Goal: Task Accomplishment & Management: Manage account settings

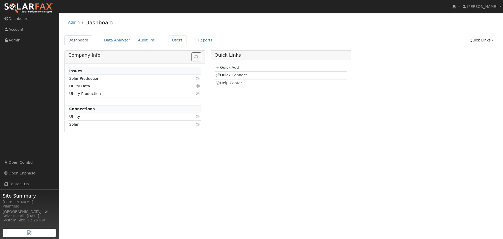
click at [168, 39] on link "Users" at bounding box center [177, 40] width 18 height 10
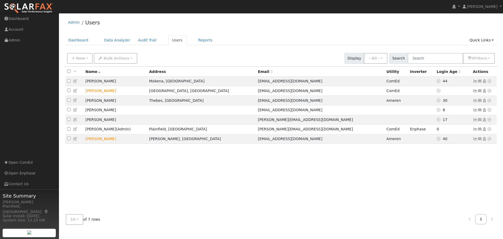
click at [69, 73] on input "checkbox" at bounding box center [68, 70] width 3 height 3
checkbox input "true"
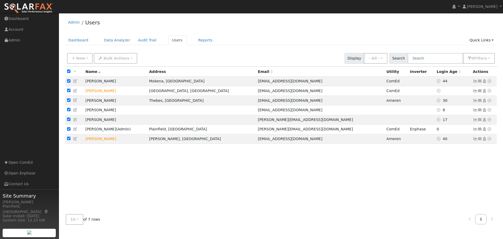
checkbox input "true"
click at [125, 57] on button "Bulk Actions" at bounding box center [115, 58] width 43 height 11
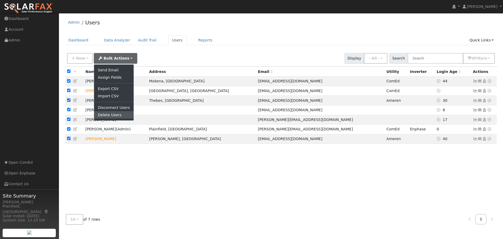
click at [115, 113] on link "Delete Users" at bounding box center [113, 114] width 39 height 7
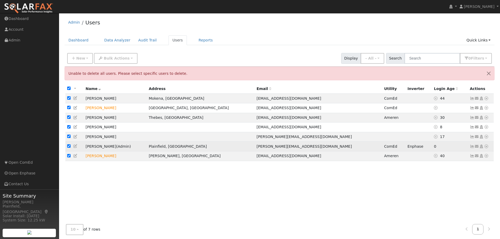
click at [69, 148] on input "checkbox" at bounding box center [68, 145] width 3 height 3
checkbox input "false"
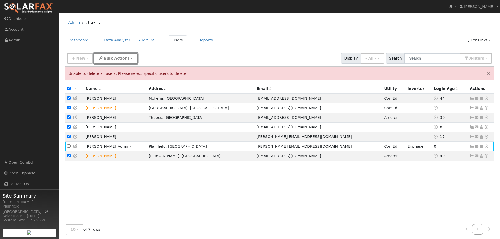
click at [124, 58] on button "Bulk Actions" at bounding box center [115, 58] width 43 height 11
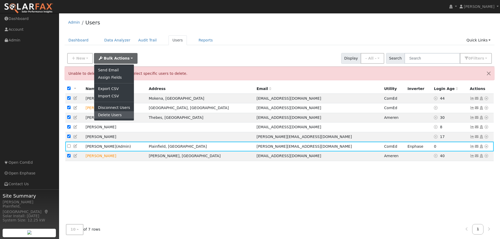
click at [110, 115] on link "Delete Users" at bounding box center [113, 114] width 39 height 7
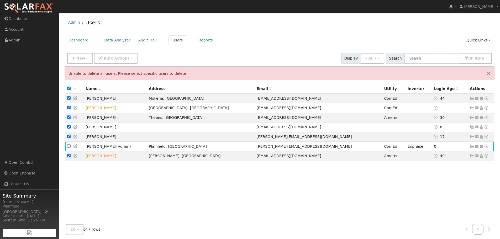
click at [69, 90] on input "checkbox" at bounding box center [68, 88] width 3 height 3
checkbox input "false"
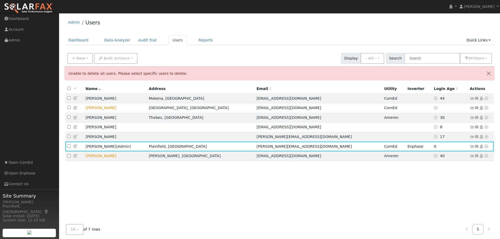
checkbox input "false"
click at [69, 99] on input "checkbox" at bounding box center [68, 97] width 3 height 3
checkbox input "true"
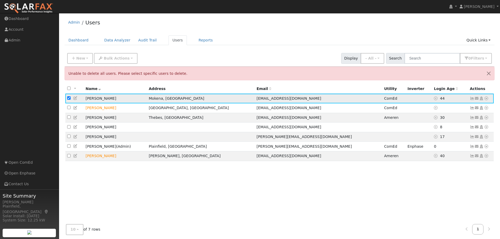
click at [76, 99] on icon at bounding box center [75, 98] width 5 height 4
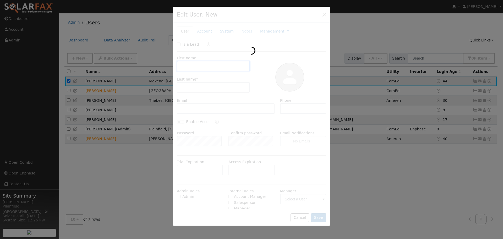
type input "Martin"
type input "Gonzalez"
type input "silcasgonz@att.net"
type input "(708) 704-4414"
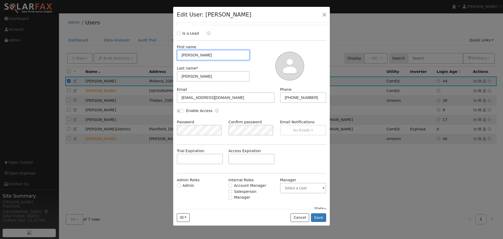
scroll to position [17, 0]
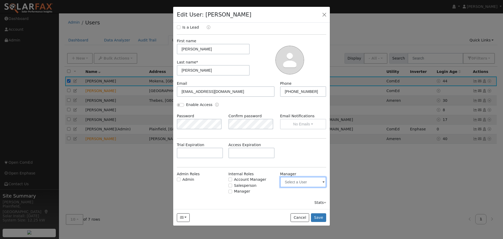
click at [316, 182] on input "text" at bounding box center [303, 182] width 46 height 10
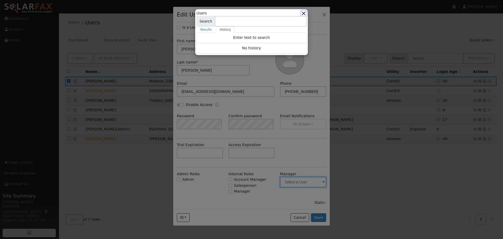
click at [303, 13] on button "button" at bounding box center [304, 13] width 6 height 6
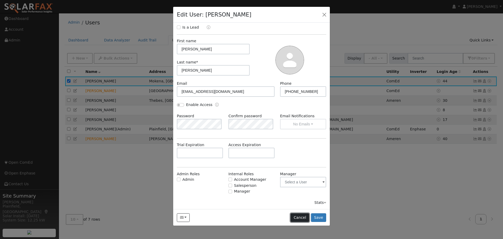
click at [302, 214] on button "Cancel" at bounding box center [300, 217] width 19 height 9
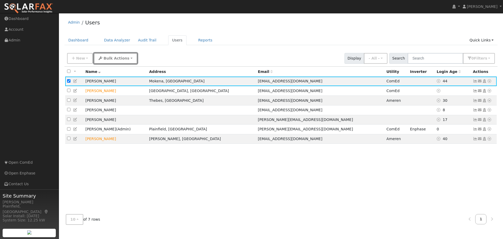
click at [114, 61] on button "Bulk Actions" at bounding box center [115, 58] width 43 height 11
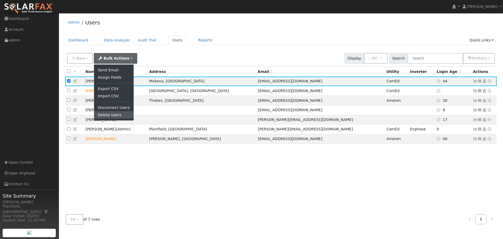
click at [108, 114] on link "Delete Users" at bounding box center [113, 114] width 39 height 7
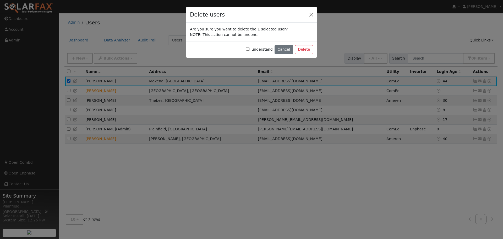
click at [250, 49] on input "I understand" at bounding box center [247, 48] width 3 height 3
checkbox input "true"
click at [305, 48] on button "Delete" at bounding box center [304, 49] width 18 height 9
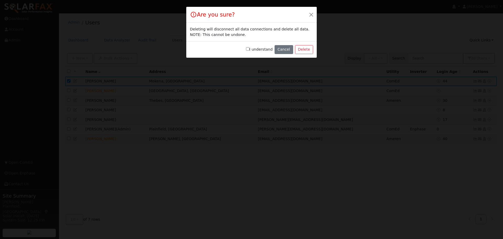
click at [250, 50] on input "I understand" at bounding box center [247, 48] width 3 height 3
checkbox input "true"
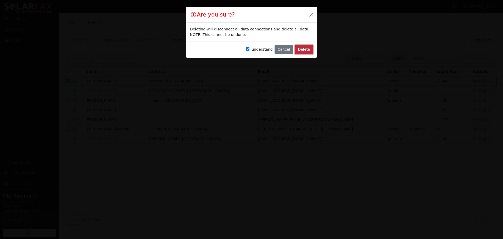
click at [307, 51] on button "Delete" at bounding box center [304, 49] width 18 height 9
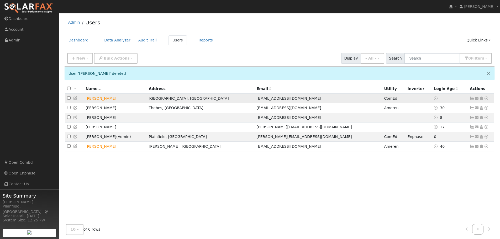
click at [70, 99] on input "checkbox" at bounding box center [68, 97] width 3 height 3
checkbox input "true"
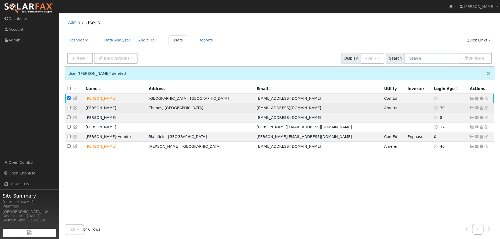
click at [67, 109] on input "checkbox" at bounding box center [68, 107] width 3 height 3
checkbox input "true"
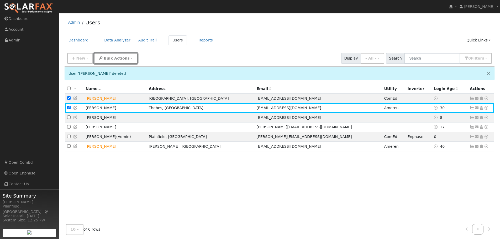
click at [119, 58] on span "Bulk Actions" at bounding box center [117, 58] width 26 height 4
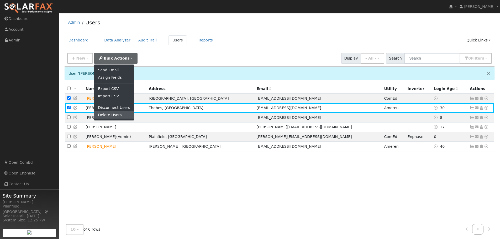
click at [106, 113] on link "Delete Users" at bounding box center [113, 114] width 39 height 7
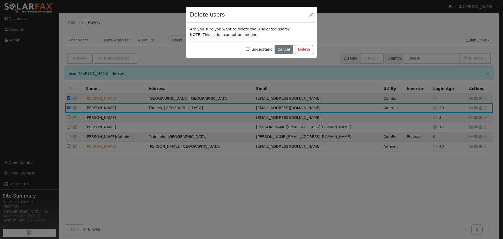
click at [251, 47] on label "I understand" at bounding box center [259, 50] width 27 height 6
click at [250, 47] on input "I understand" at bounding box center [247, 48] width 3 height 3
checkbox input "true"
click at [297, 48] on button "Delete" at bounding box center [304, 49] width 18 height 9
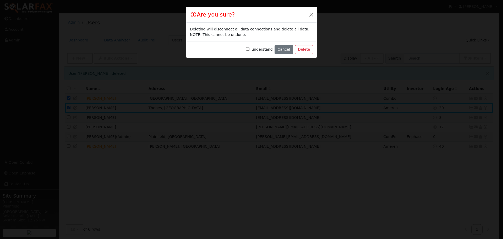
drag, startPoint x: 252, startPoint y: 49, endPoint x: 285, endPoint y: 49, distance: 32.8
click at [250, 49] on input "I understand" at bounding box center [247, 48] width 3 height 3
checkbox input "true"
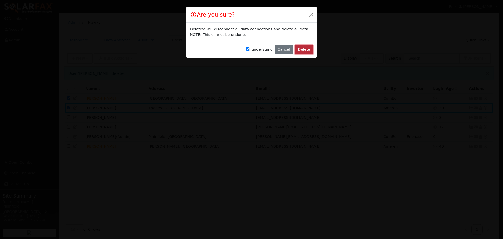
click at [304, 49] on button "Delete" at bounding box center [304, 49] width 18 height 9
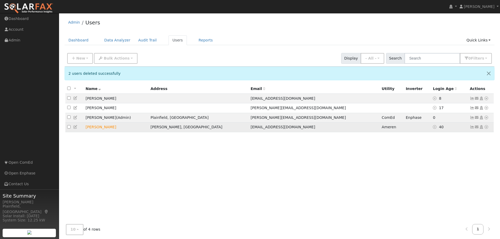
click at [486, 129] on icon at bounding box center [486, 127] width 5 height 4
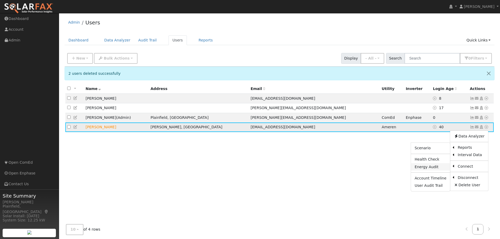
click at [435, 168] on link "Energy Audit" at bounding box center [430, 166] width 39 height 7
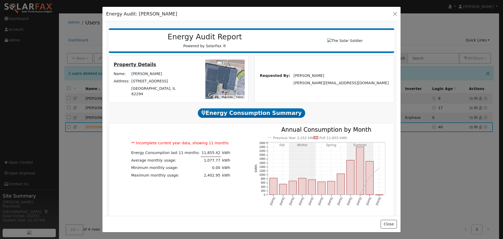
scroll to position [0, 0]
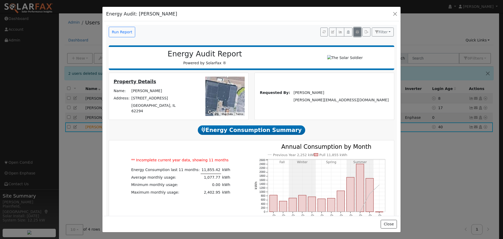
click at [356, 32] on icon "button" at bounding box center [357, 31] width 3 height 3
click at [365, 33] on icon "button" at bounding box center [367, 31] width 4 height 3
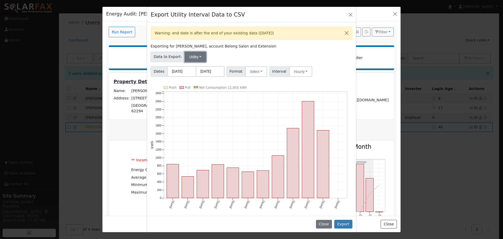
click at [199, 57] on button "Utility" at bounding box center [196, 57] width 22 height 10
click at [191, 69] on link "Utility" at bounding box center [199, 68] width 36 height 7
click at [256, 71] on button "Select" at bounding box center [256, 71] width 22 height 10
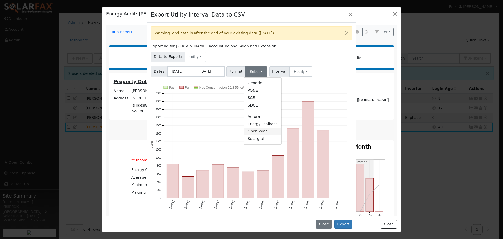
click at [259, 132] on link "OpenSolar" at bounding box center [262, 130] width 37 height 7
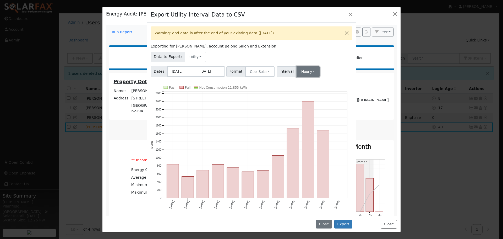
click at [305, 74] on button "Hourly" at bounding box center [308, 71] width 23 height 10
click at [303, 91] on link "30 Minute" at bounding box center [313, 90] width 36 height 7
click at [309, 73] on button "30 Minute" at bounding box center [311, 71] width 29 height 10
click at [308, 83] on link "15 Minute" at bounding box center [313, 82] width 36 height 7
click at [312, 73] on button "15 Minute" at bounding box center [311, 71] width 29 height 10
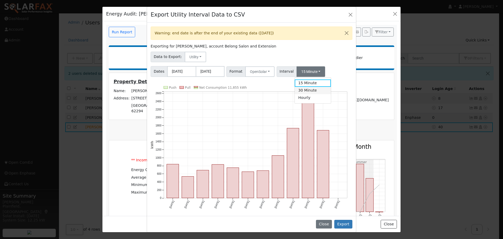
click at [307, 90] on link "30 Minute" at bounding box center [313, 90] width 36 height 7
click at [326, 81] on div "Warning: end date is after the end of your existing data (08/27/2025) Exporting…" at bounding box center [251, 119] width 209 height 193
click at [346, 223] on button "Export" at bounding box center [344, 224] width 18 height 9
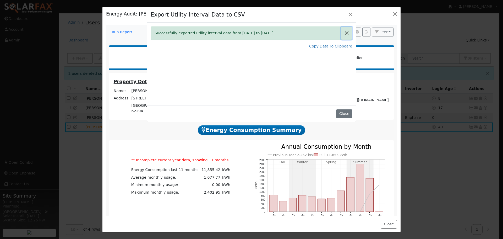
click at [347, 33] on button "Close" at bounding box center [346, 33] width 11 height 13
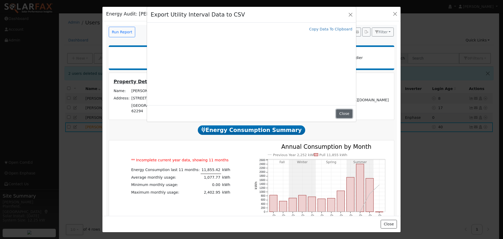
click at [346, 113] on button "Close" at bounding box center [344, 113] width 16 height 9
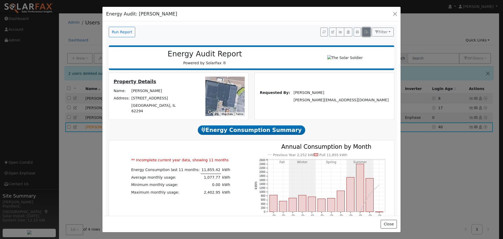
click at [363, 33] on button "button" at bounding box center [367, 32] width 8 height 9
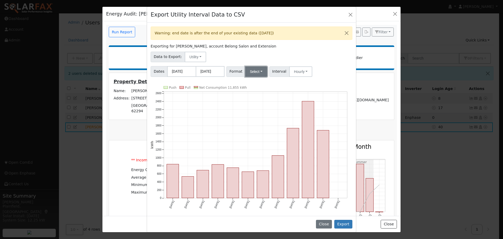
click at [255, 71] on button "Select" at bounding box center [256, 71] width 22 height 10
click at [254, 117] on link "Aurora" at bounding box center [262, 116] width 37 height 7
click at [299, 70] on button "Hourly" at bounding box center [302, 71] width 23 height 10
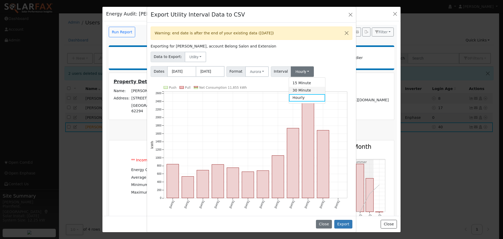
click at [299, 92] on link "30 Minute" at bounding box center [307, 90] width 36 height 7
click at [343, 222] on button "Export" at bounding box center [344, 224] width 18 height 9
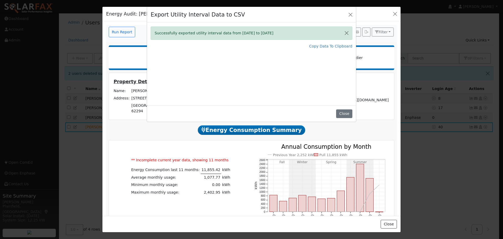
click at [388, 120] on div "Export Utility Interval Data to CSV Successfully exported utility interval data…" at bounding box center [251, 119] width 503 height 239
drag, startPoint x: 343, startPoint y: 112, endPoint x: 367, endPoint y: 46, distance: 70.9
click at [343, 112] on button "Close" at bounding box center [344, 113] width 16 height 9
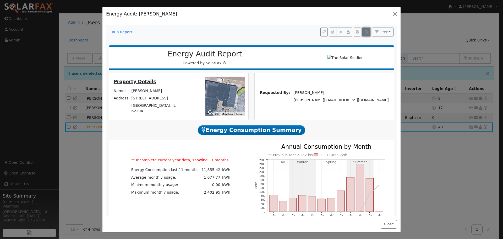
click at [366, 33] on button "button" at bounding box center [367, 32] width 8 height 9
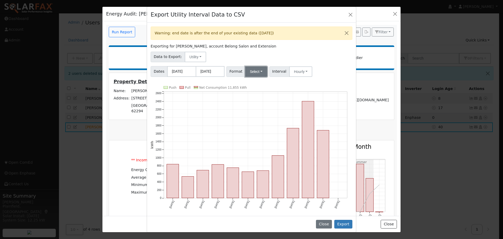
click at [262, 71] on button "Select" at bounding box center [256, 71] width 22 height 10
click at [255, 140] on link "Solargraf" at bounding box center [262, 138] width 37 height 7
click at [297, 74] on button "Hourly" at bounding box center [306, 71] width 23 height 10
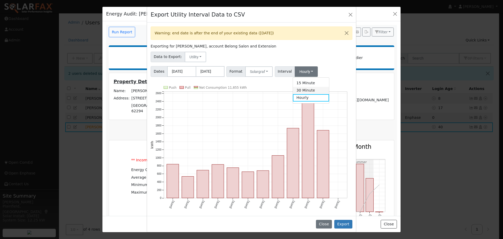
click at [300, 90] on link "30 Minute" at bounding box center [311, 90] width 36 height 7
click at [347, 226] on button "Export" at bounding box center [344, 224] width 18 height 9
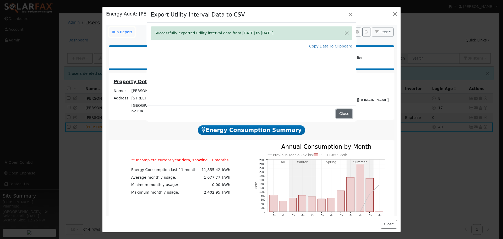
drag, startPoint x: 341, startPoint y: 114, endPoint x: 327, endPoint y: 130, distance: 22.1
click at [341, 114] on button "Close" at bounding box center [344, 113] width 16 height 9
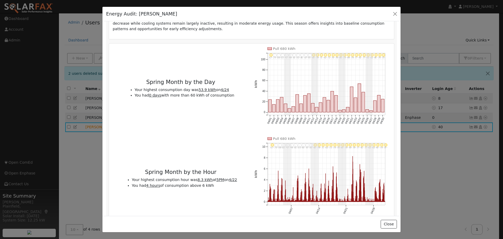
scroll to position [1049, 0]
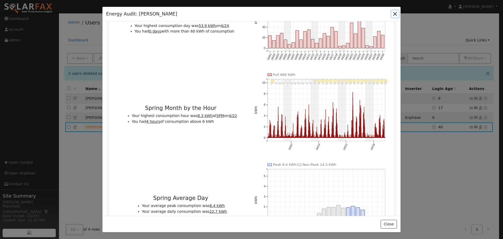
click at [396, 11] on button "button" at bounding box center [395, 13] width 7 height 7
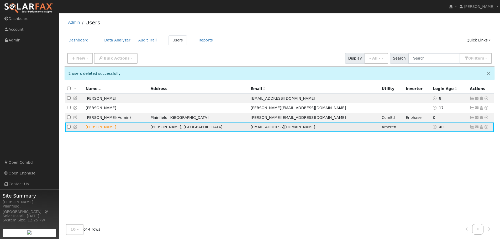
click at [67, 127] on input "checkbox" at bounding box center [68, 126] width 3 height 3
checkbox input "true"
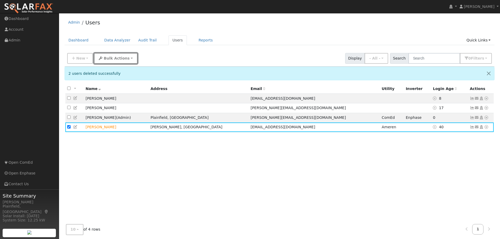
click at [119, 58] on span "Bulk Actions" at bounding box center [117, 58] width 26 height 4
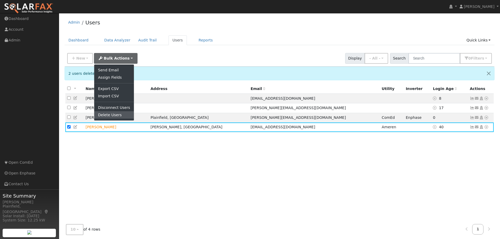
click at [107, 114] on link "Delete Users" at bounding box center [113, 114] width 39 height 7
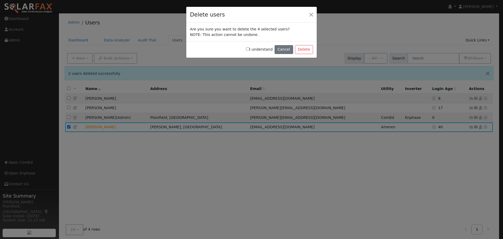
click at [257, 51] on label "I understand" at bounding box center [259, 50] width 27 height 6
click at [250, 51] on input "I understand" at bounding box center [247, 48] width 3 height 3
checkbox input "true"
click at [306, 48] on button "Delete" at bounding box center [304, 49] width 18 height 9
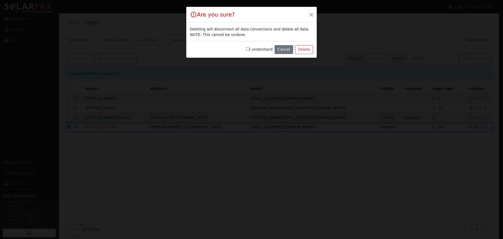
click at [250, 50] on input "I understand" at bounding box center [247, 48] width 3 height 3
checkbox input "true"
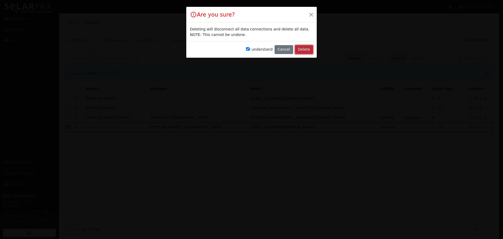
click at [303, 50] on button "Delete" at bounding box center [304, 49] width 18 height 9
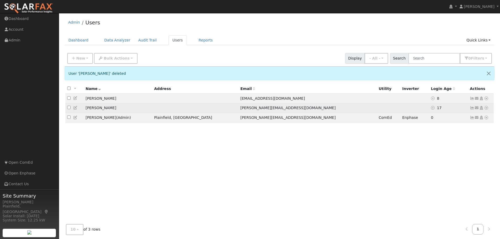
click at [68, 109] on input "checkbox" at bounding box center [68, 107] width 3 height 3
checkbox input "true"
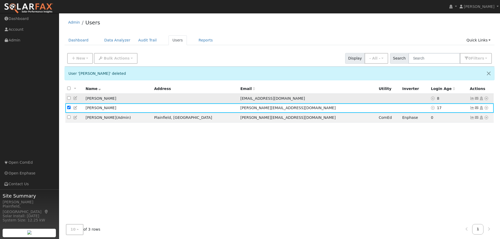
click at [69, 100] on input "checkbox" at bounding box center [68, 97] width 3 height 3
checkbox input "true"
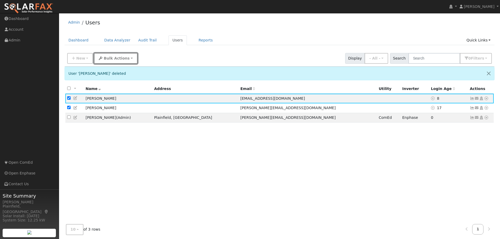
click at [122, 58] on span "Bulk Actions" at bounding box center [117, 58] width 26 height 4
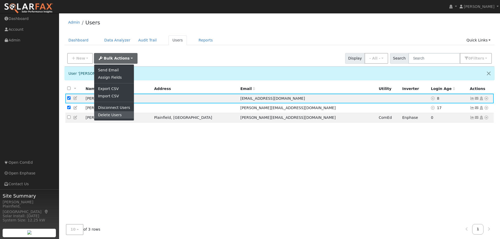
click at [111, 115] on link "Delete Users" at bounding box center [113, 114] width 39 height 7
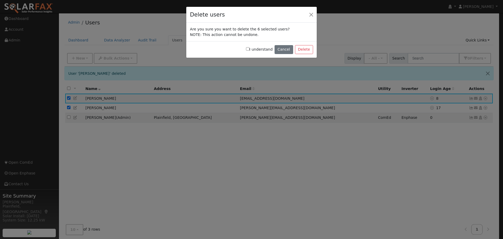
click at [250, 47] on div "I understand Cancel Delete" at bounding box center [251, 49] width 131 height 17
click at [250, 49] on input "I understand" at bounding box center [247, 48] width 3 height 3
checkbox input "true"
click at [301, 50] on button "Delete" at bounding box center [304, 49] width 18 height 9
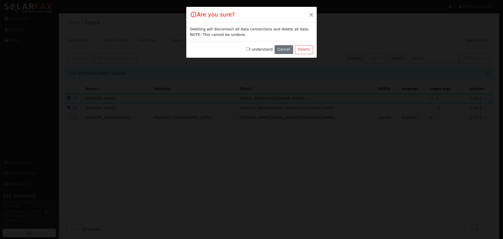
click at [256, 49] on label "I understand" at bounding box center [259, 50] width 27 height 6
click at [250, 49] on input "I understand" at bounding box center [247, 48] width 3 height 3
checkbox input "true"
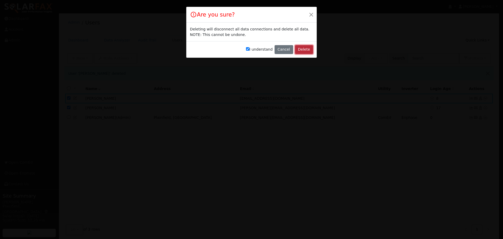
click at [300, 49] on button "Delete" at bounding box center [304, 49] width 18 height 9
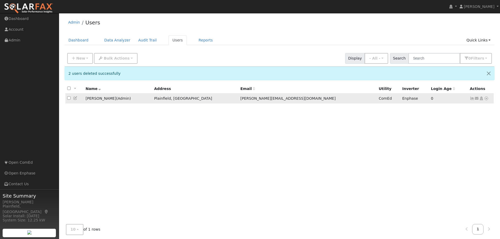
click at [485, 98] on icon at bounding box center [486, 98] width 5 height 4
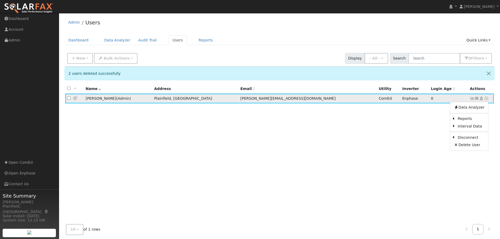
click at [278, 98] on td "[PERSON_NAME][EMAIL_ADDRESS][DOMAIN_NAME]" at bounding box center [307, 99] width 138 height 10
click at [104, 100] on td "Eric Williams Jr ( Admin )" at bounding box center [118, 99] width 68 height 10
click at [75, 100] on icon at bounding box center [75, 98] width 5 height 4
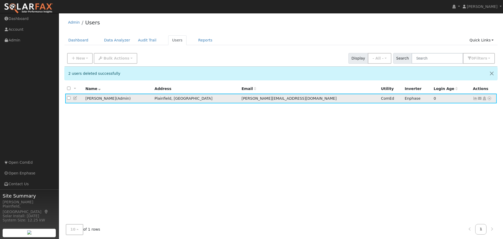
scroll to position [0, 0]
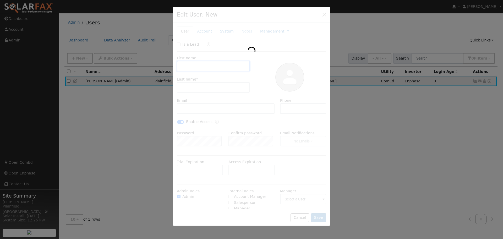
type input "Eric"
type input "Williams Jr"
type input "[PERSON_NAME][EMAIL_ADDRESS][DOMAIN_NAME]"
type input "224-306-8573"
checkbox input "true"
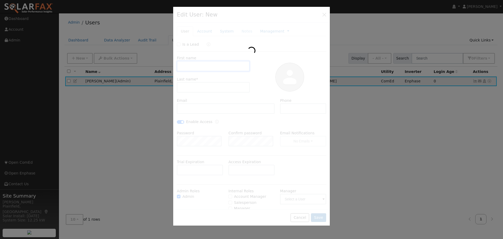
checkbox input "true"
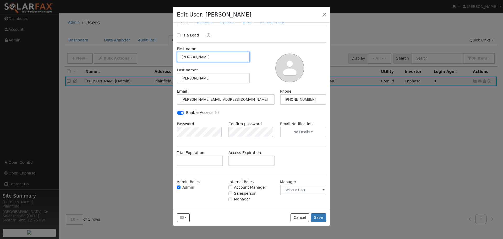
scroll to position [17, 0]
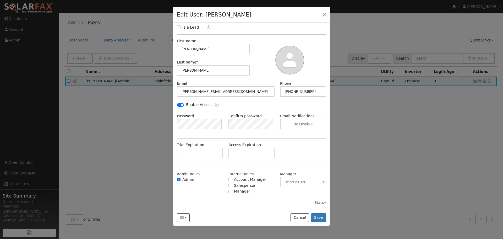
click at [211, 111] on div "Enable Access" at bounding box center [251, 107] width 155 height 11
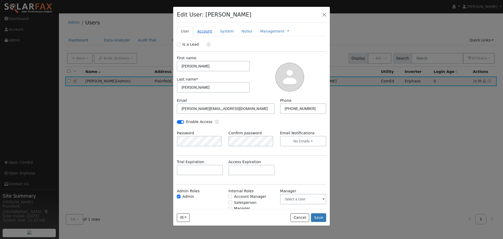
click at [205, 32] on link "Account" at bounding box center [204, 31] width 23 height 10
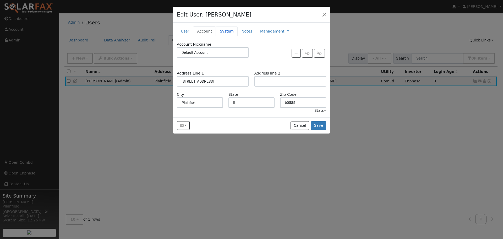
click at [223, 34] on link "System" at bounding box center [227, 31] width 22 height 10
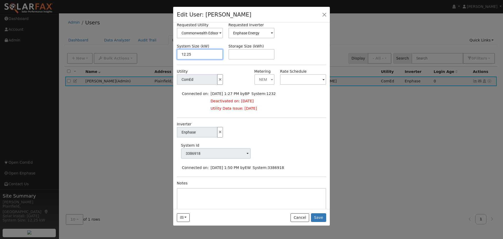
scroll to position [63, 0]
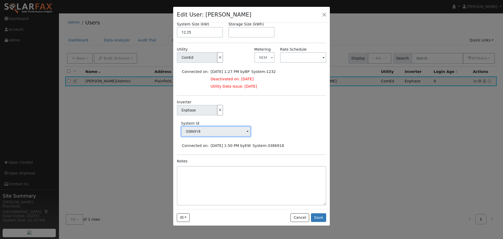
click at [214, 128] on input "3386918" at bounding box center [216, 131] width 70 height 10
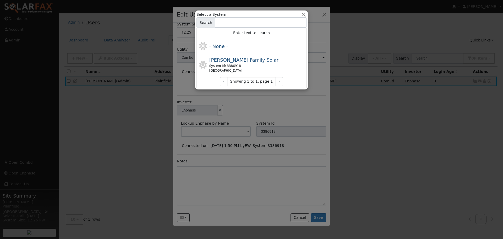
click at [303, 106] on div at bounding box center [251, 119] width 503 height 239
click at [302, 17] on button "button" at bounding box center [304, 15] width 6 height 6
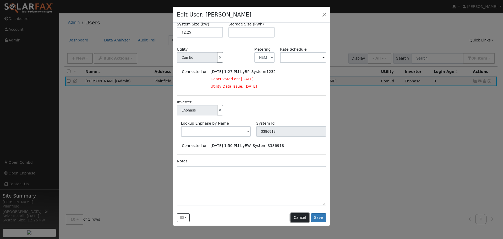
click at [302, 216] on button "Cancel" at bounding box center [300, 217] width 19 height 9
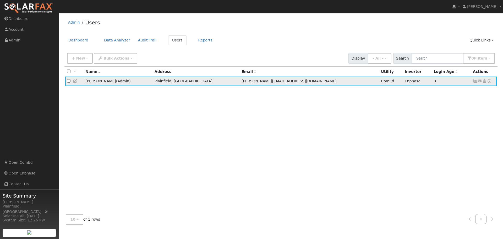
click at [489, 81] on icon at bounding box center [489, 81] width 5 height 4
click at [470, 128] on link "Delete User" at bounding box center [473, 127] width 38 height 7
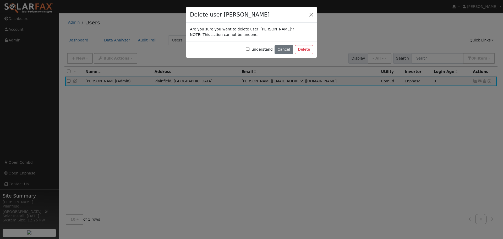
click at [250, 50] on input "I understand" at bounding box center [247, 48] width 3 height 3
checkbox input "true"
click at [302, 49] on button "Delete" at bounding box center [304, 49] width 18 height 9
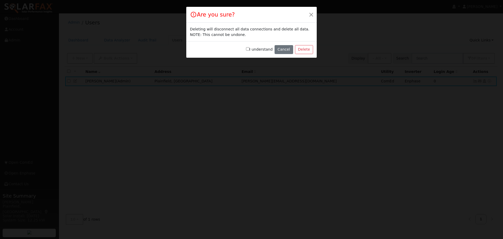
click at [250, 48] on input "I understand" at bounding box center [247, 48] width 3 height 3
checkbox input "true"
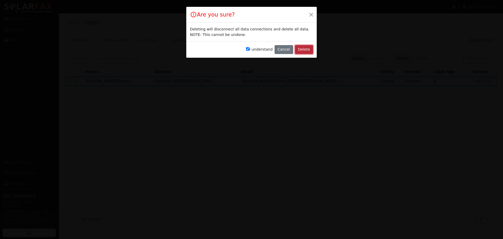
click at [305, 50] on button "Delete" at bounding box center [304, 49] width 18 height 9
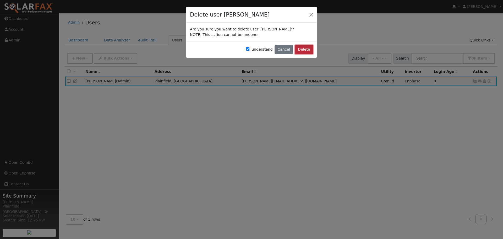
click at [303, 49] on button "Delete" at bounding box center [304, 49] width 18 height 9
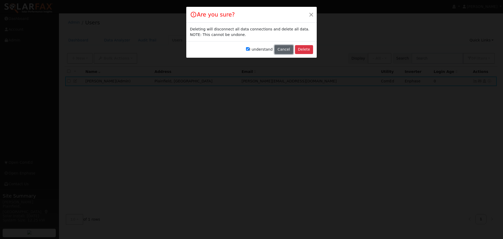
click at [291, 50] on button "Cancel" at bounding box center [284, 49] width 19 height 9
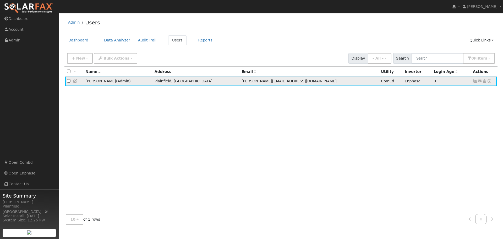
click at [491, 83] on icon at bounding box center [489, 81] width 5 height 4
click at [435, 121] on link "Utility" at bounding box center [435, 120] width 36 height 7
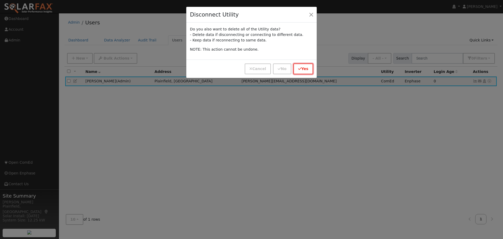
click at [303, 68] on button "Yes" at bounding box center [304, 68] width 20 height 11
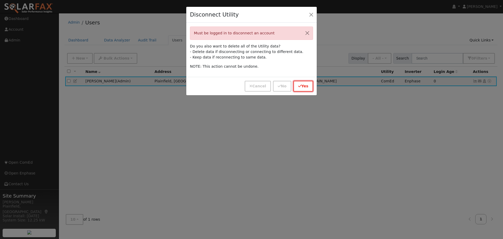
click at [300, 84] on button "Yes" at bounding box center [304, 86] width 20 height 11
click at [302, 85] on icon "button" at bounding box center [299, 86] width 3 height 4
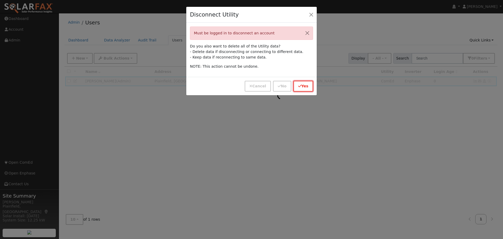
click at [302, 85] on icon "button" at bounding box center [299, 86] width 3 height 4
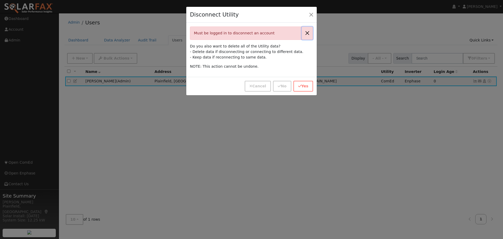
click at [305, 33] on button "Close" at bounding box center [307, 33] width 11 height 13
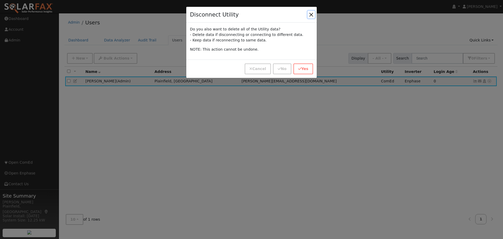
click at [312, 17] on button "button" at bounding box center [311, 14] width 7 height 7
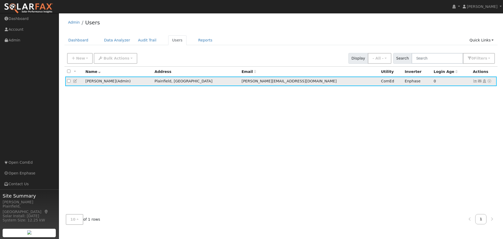
click at [121, 83] on span "Admin" at bounding box center [123, 81] width 12 height 4
click at [488, 80] on icon at bounding box center [489, 81] width 5 height 4
click at [432, 128] on link "Solar" at bounding box center [435, 128] width 36 height 7
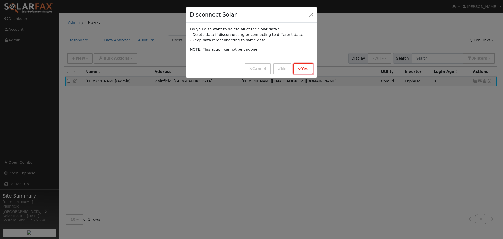
click at [305, 71] on button "Yes" at bounding box center [304, 68] width 20 height 11
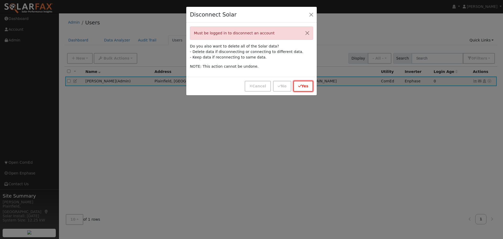
click at [305, 84] on button "Yes" at bounding box center [304, 86] width 20 height 11
click at [301, 89] on button "Yes" at bounding box center [304, 86] width 20 height 11
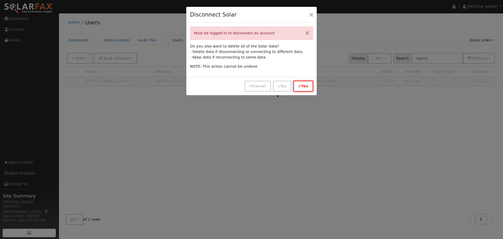
click at [301, 89] on button "Yes" at bounding box center [304, 86] width 20 height 11
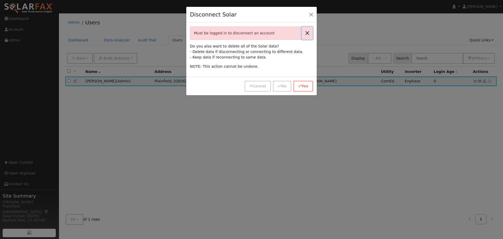
click at [308, 31] on button "Close" at bounding box center [307, 33] width 11 height 13
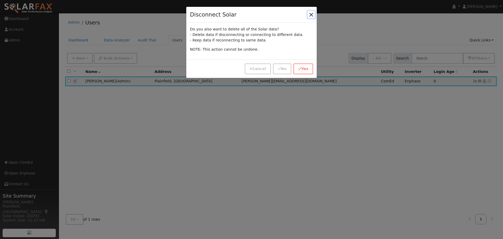
click at [309, 14] on button "button" at bounding box center [311, 14] width 7 height 7
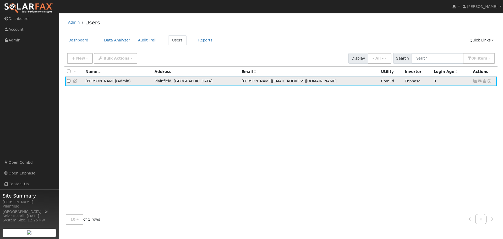
click at [490, 81] on icon at bounding box center [489, 81] width 5 height 4
click at [213, 80] on td "Plainfield, IL" at bounding box center [196, 82] width 87 height 10
drag, startPoint x: 180, startPoint y: 85, endPoint x: 162, endPoint y: 82, distance: 18.5
click at [176, 85] on tr "Eric Williams Jr ( Admin ) Plainfield, IL williams@thesolarsoldier.net ComEd En…" at bounding box center [281, 82] width 432 height 10
click at [108, 84] on td "Eric Williams Jr ( Admin )" at bounding box center [118, 82] width 69 height 10
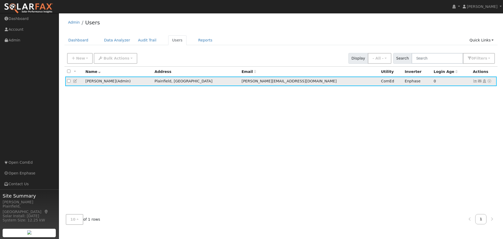
drag, startPoint x: 100, startPoint y: 83, endPoint x: 72, endPoint y: 82, distance: 28.1
click at [99, 83] on td "Eric Williams Jr ( Admin )" at bounding box center [118, 82] width 69 height 10
click at [74, 82] on icon at bounding box center [75, 81] width 5 height 4
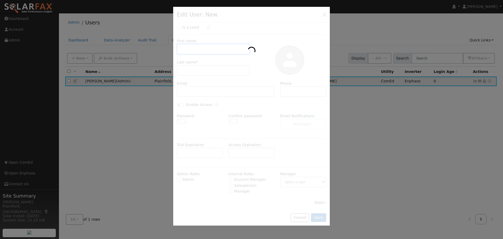
scroll to position [0, 0]
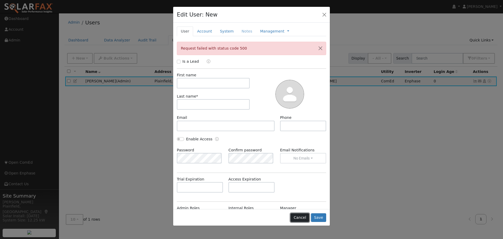
click at [303, 218] on button "Cancel" at bounding box center [300, 217] width 19 height 9
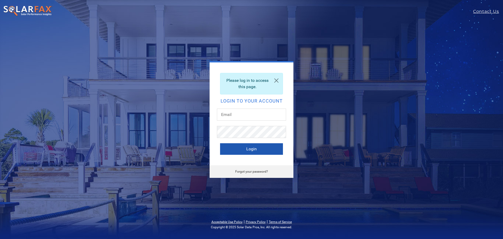
type input "[PERSON_NAME][EMAIL_ADDRESS][DOMAIN_NAME]"
click at [257, 152] on button "Login" at bounding box center [251, 149] width 63 height 12
click at [258, 151] on button "Login" at bounding box center [251, 149] width 63 height 12
click at [250, 148] on button "Login" at bounding box center [251, 149] width 63 height 12
click at [249, 139] on div at bounding box center [251, 134] width 69 height 17
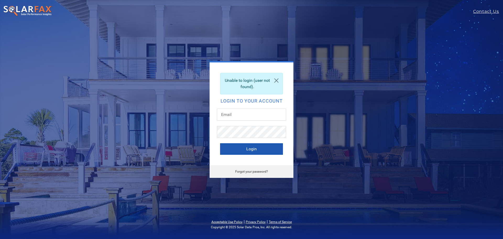
type input "[PERSON_NAME][EMAIL_ADDRESS][DOMAIN_NAME]"
click at [253, 150] on button "Login" at bounding box center [251, 149] width 63 height 12
